Goal: Task Accomplishment & Management: Complete application form

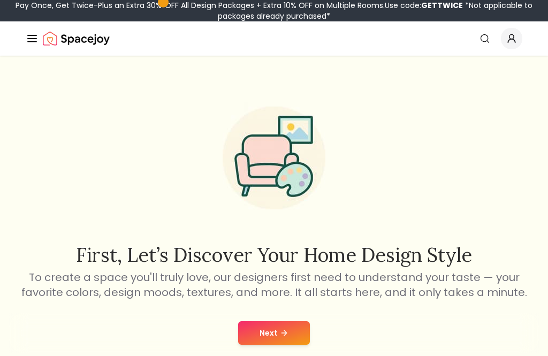
click at [275, 339] on button "Next" at bounding box center [274, 333] width 72 height 24
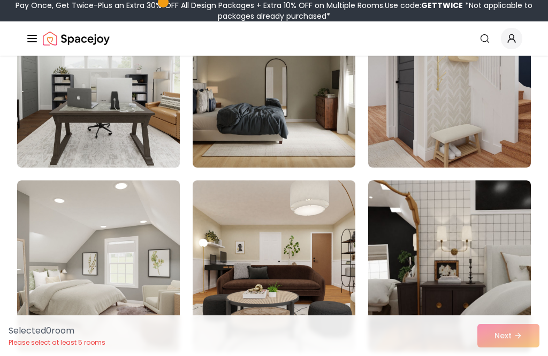
scroll to position [271, 0]
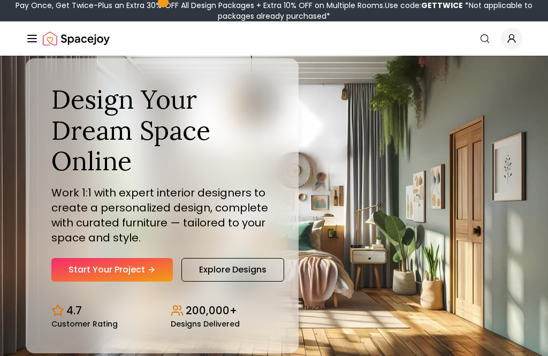
click at [198, 281] on link "Explore Designs" at bounding box center [232, 270] width 103 height 24
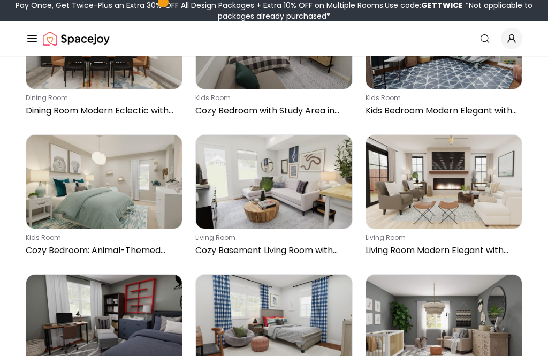
scroll to position [756, 0]
click at [50, 274] on img at bounding box center [104, 321] width 156 height 94
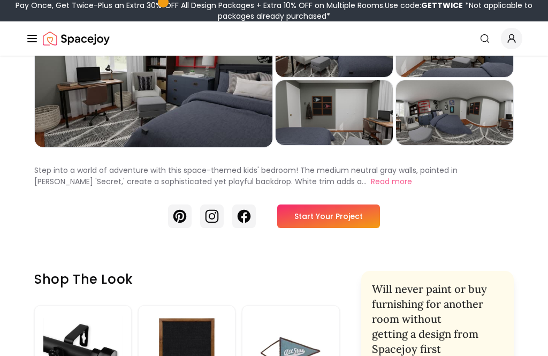
scroll to position [102, 0]
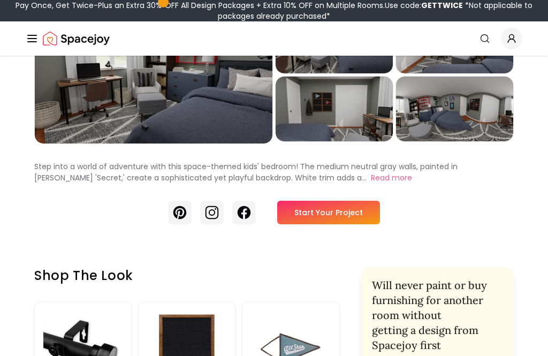
click at [337, 207] on link "Start Your Project" at bounding box center [328, 213] width 103 height 24
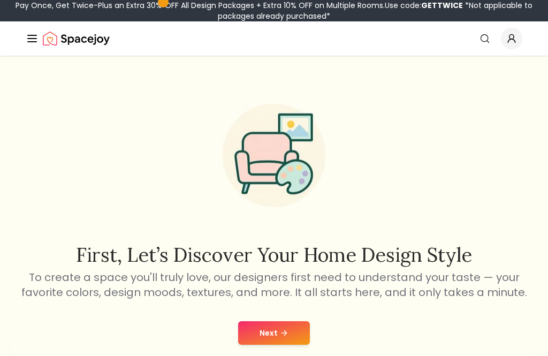
click at [260, 334] on button "Next" at bounding box center [274, 333] width 72 height 24
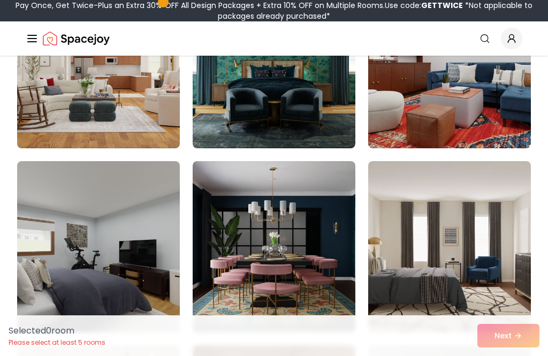
scroll to position [2949, 0]
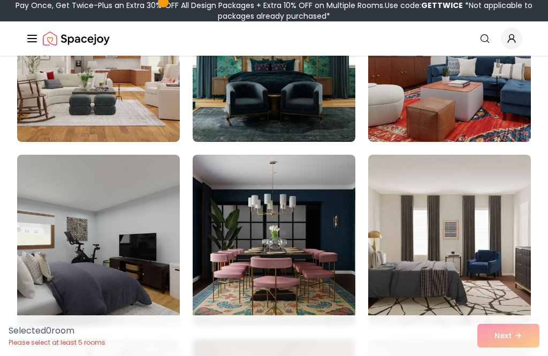
click at [43, 207] on img at bounding box center [98, 240] width 163 height 171
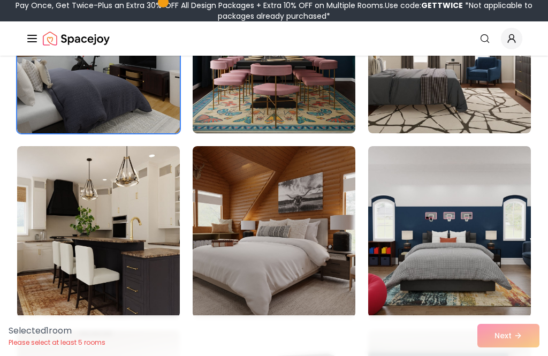
scroll to position [3154, 0]
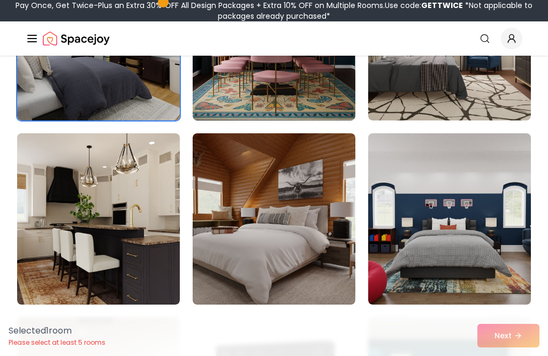
click at [512, 104] on img at bounding box center [449, 34] width 163 height 171
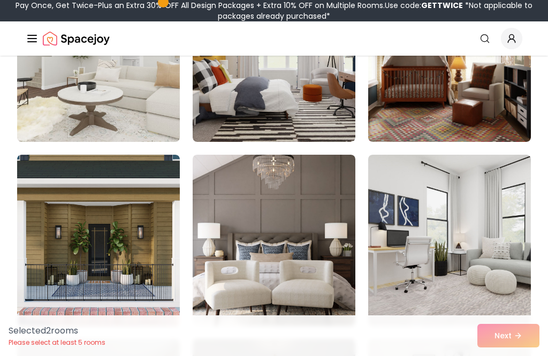
scroll to position [5539, 0]
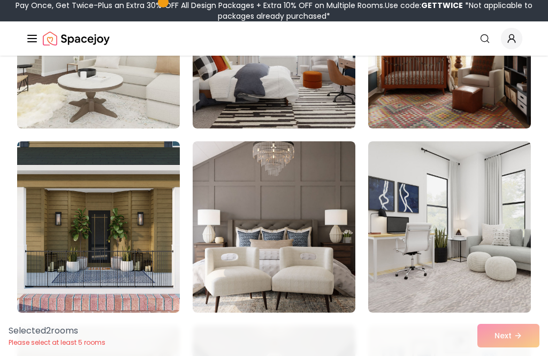
click at [202, 112] on img at bounding box center [274, 42] width 163 height 171
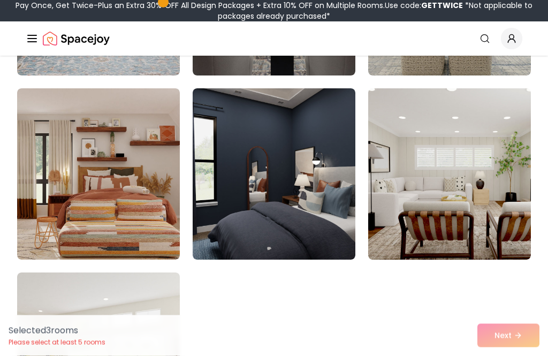
scroll to position [5968, 0]
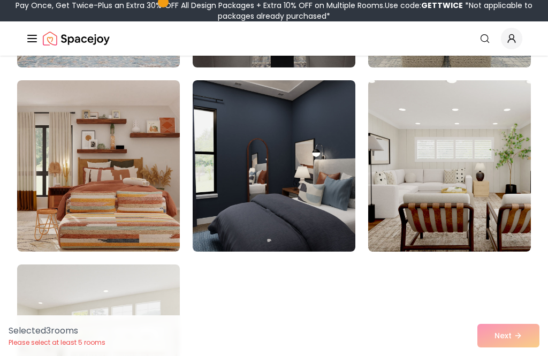
click at [208, 120] on img at bounding box center [274, 165] width 163 height 171
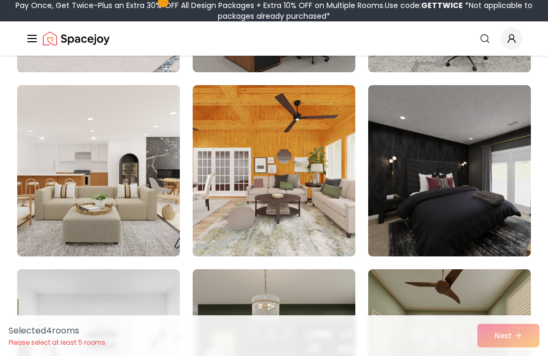
scroll to position [4856, 0]
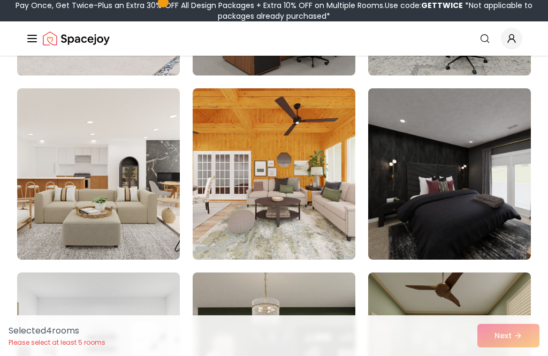
click at [489, 133] on img at bounding box center [449, 173] width 163 height 171
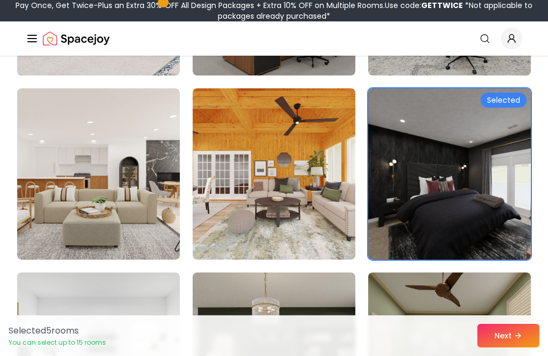
click at [524, 337] on button "Next" at bounding box center [508, 336] width 62 height 24
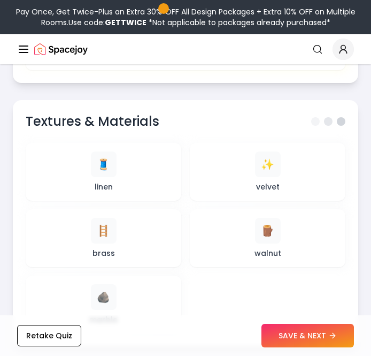
scroll to position [861, 0]
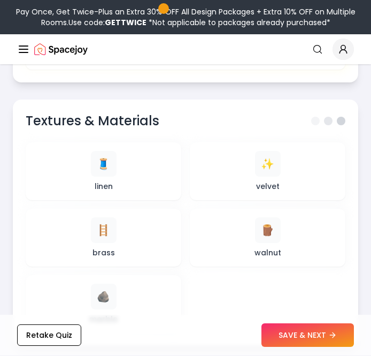
click at [333, 340] on icon at bounding box center [333, 335] width 9 height 9
